Goal: Task Accomplishment & Management: Use online tool/utility

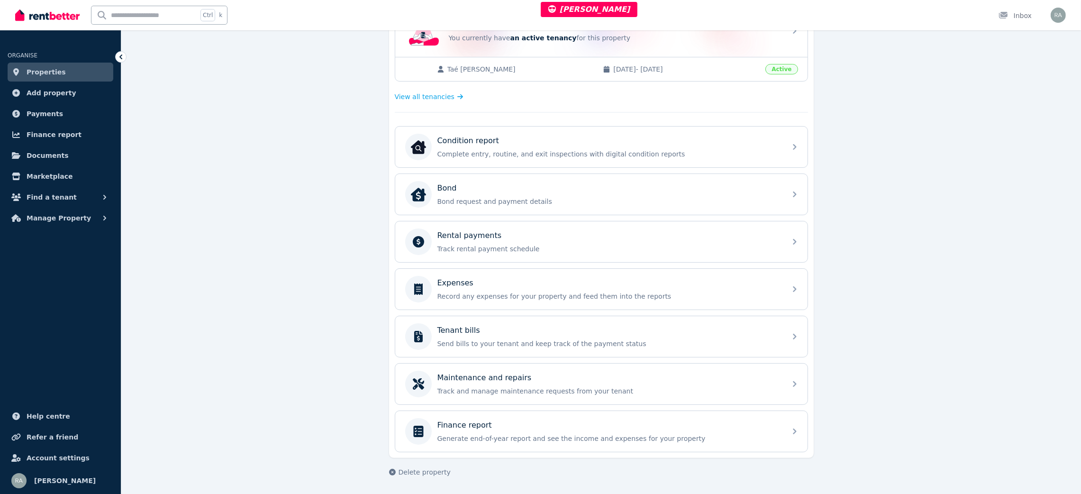
scroll to position [223, 0]
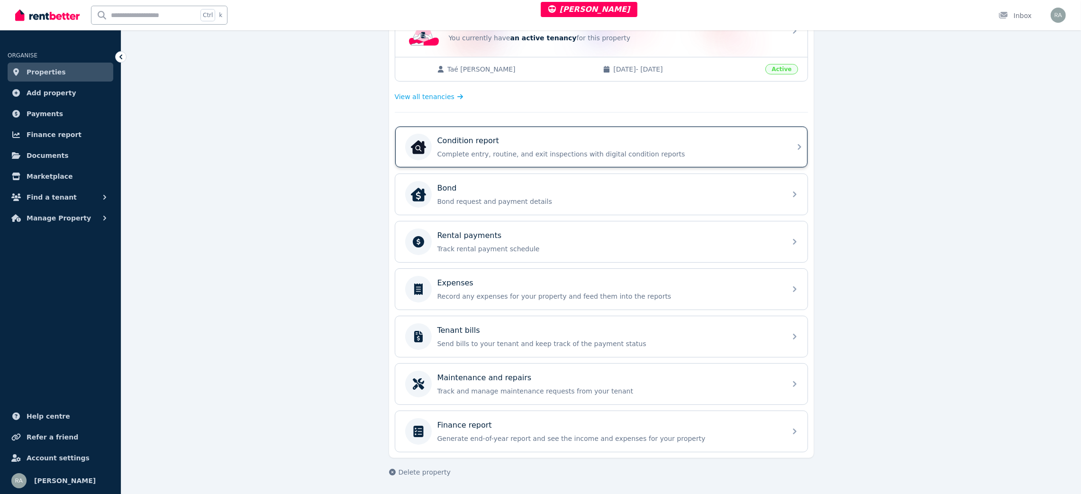
click at [530, 146] on div "Condition report Complete entry, routine, and exit inspections with digital con…" at bounding box center [609, 147] width 343 height 24
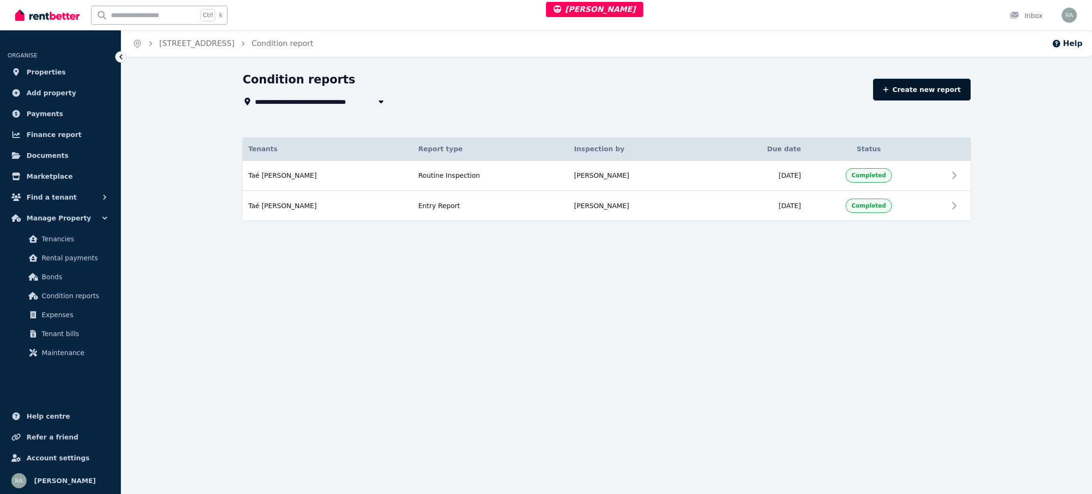
click at [914, 88] on link "Create new report" at bounding box center [922, 90] width 98 height 22
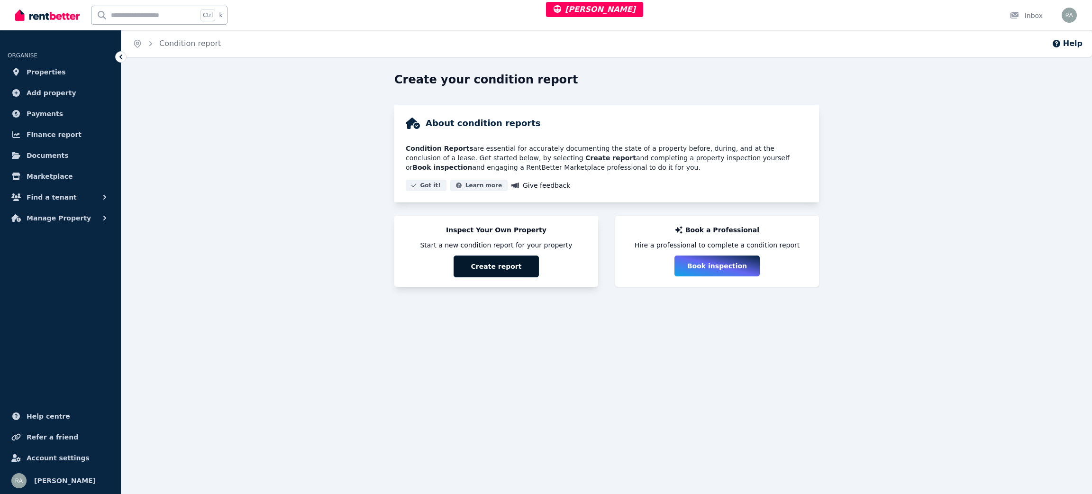
click at [528, 268] on button "Create report" at bounding box center [496, 267] width 85 height 22
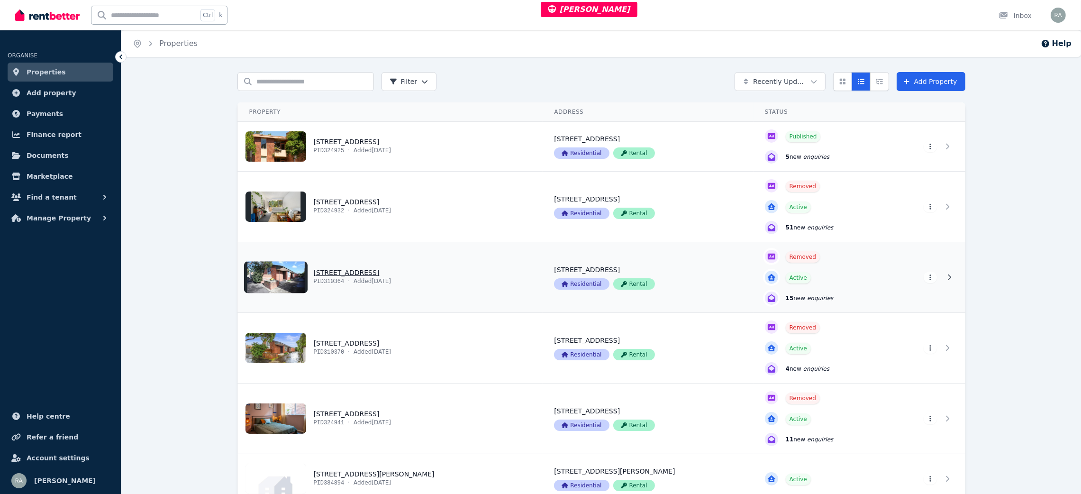
click at [497, 277] on link "View property details" at bounding box center [390, 277] width 305 height 70
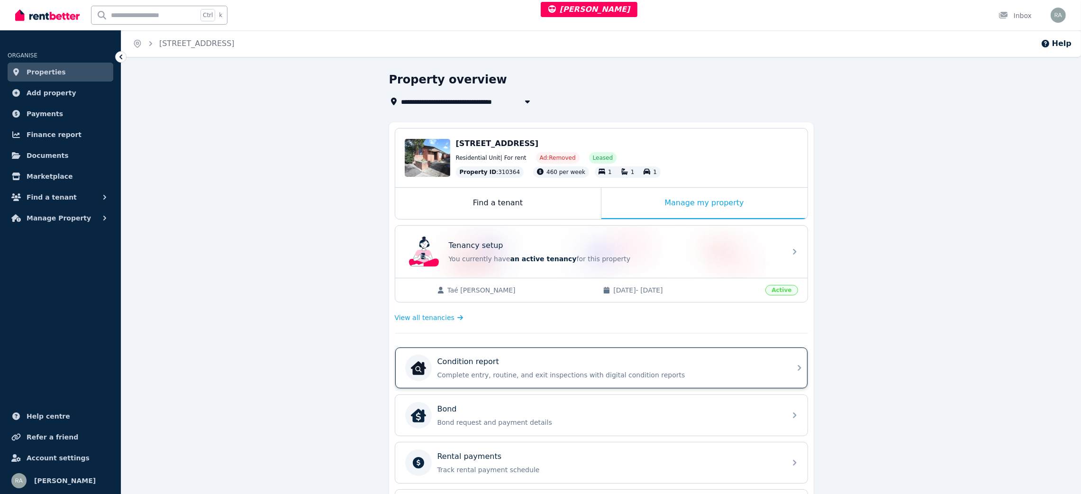
click at [534, 369] on div "Condition report Complete entry, routine, and exit inspections with digital con…" at bounding box center [609, 368] width 343 height 24
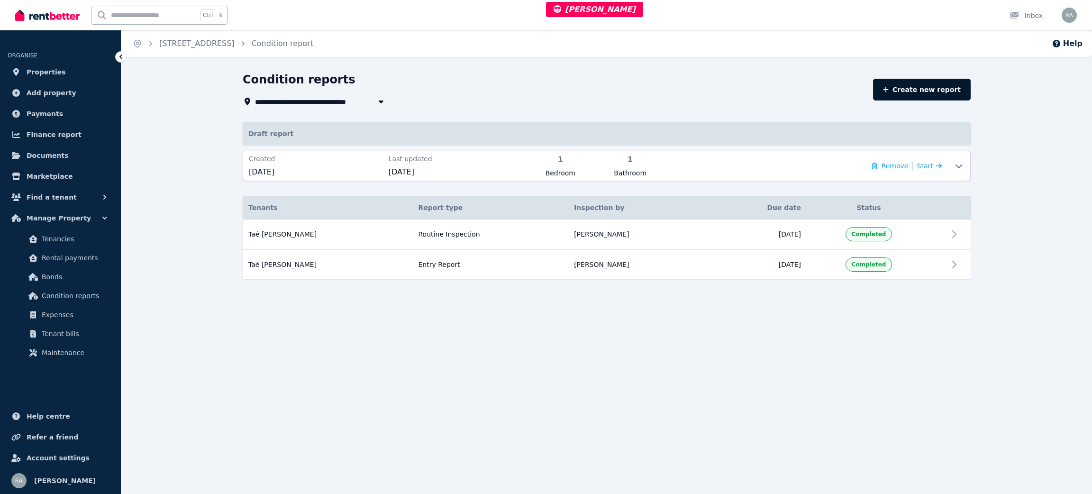
click at [916, 87] on link "Create new report" at bounding box center [922, 90] width 98 height 22
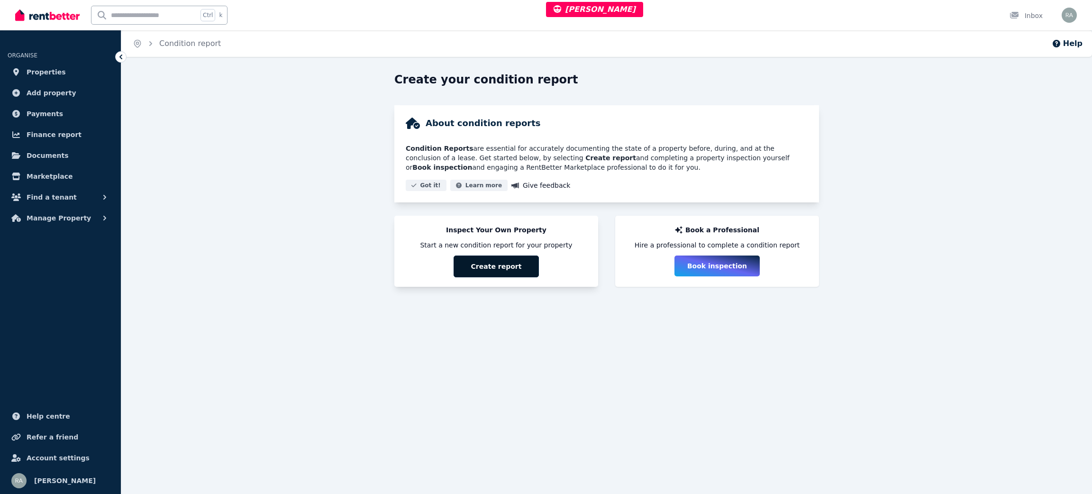
click at [530, 275] on button "Create report" at bounding box center [496, 267] width 85 height 22
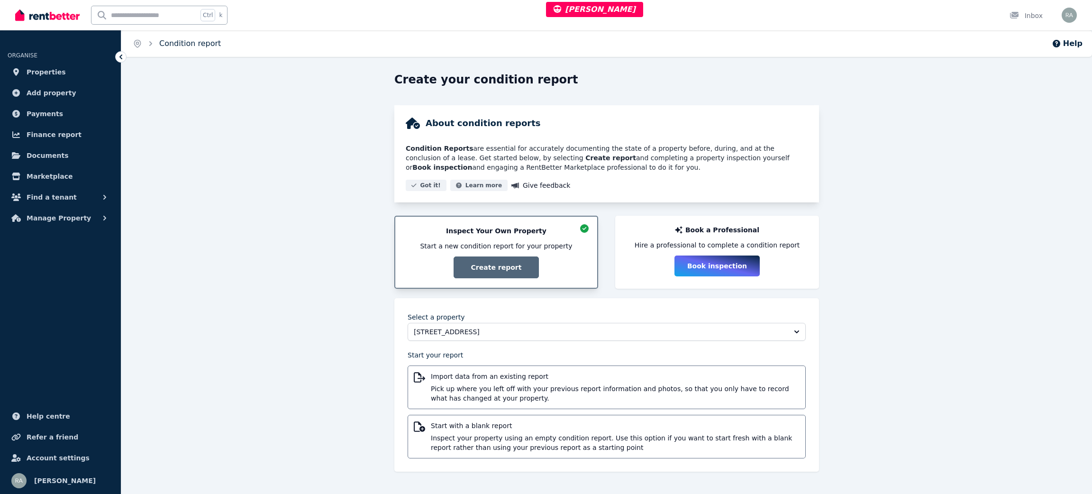
click at [191, 45] on link "Condition report" at bounding box center [190, 43] width 62 height 9
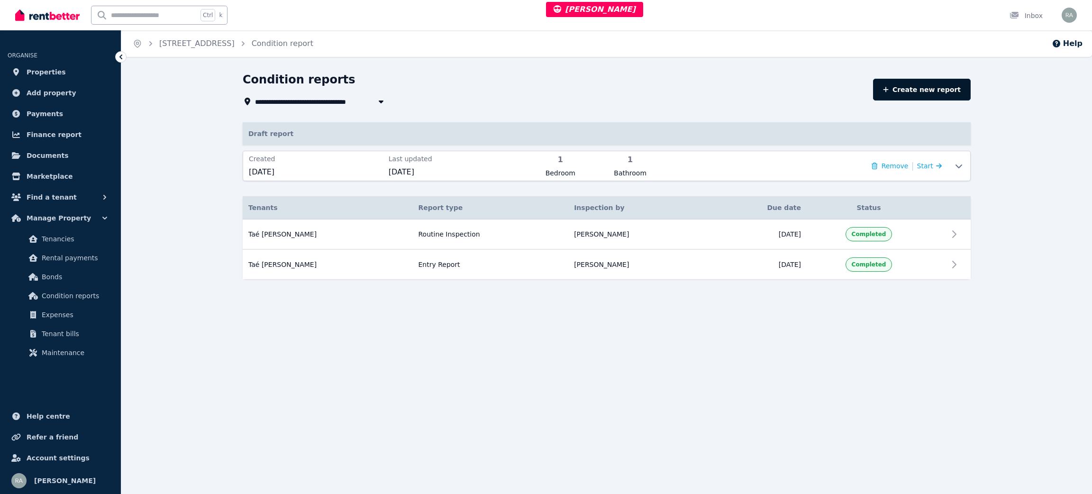
click at [944, 92] on link "Create new report" at bounding box center [922, 90] width 98 height 22
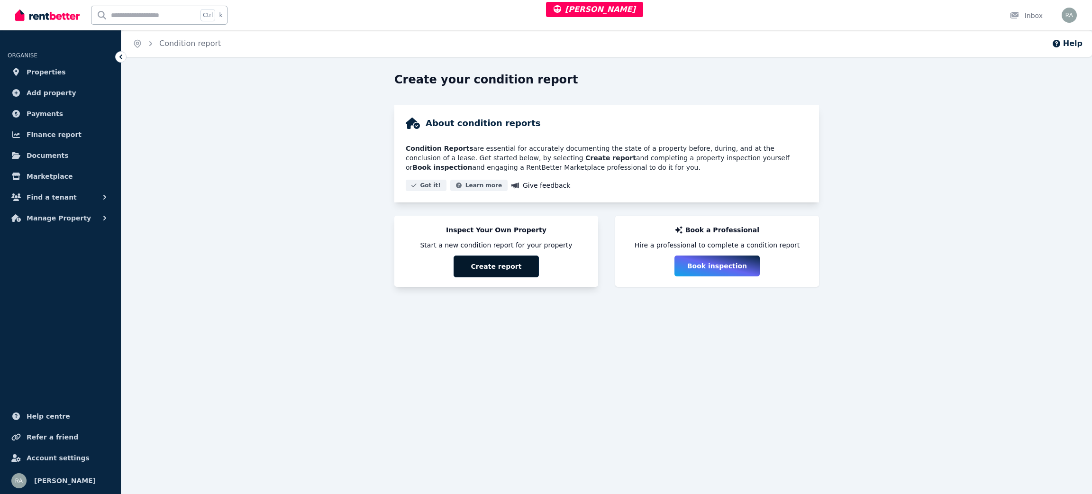
click at [497, 274] on button "Create report" at bounding box center [496, 267] width 85 height 22
